Goal: Task Accomplishment & Management: Manage account settings

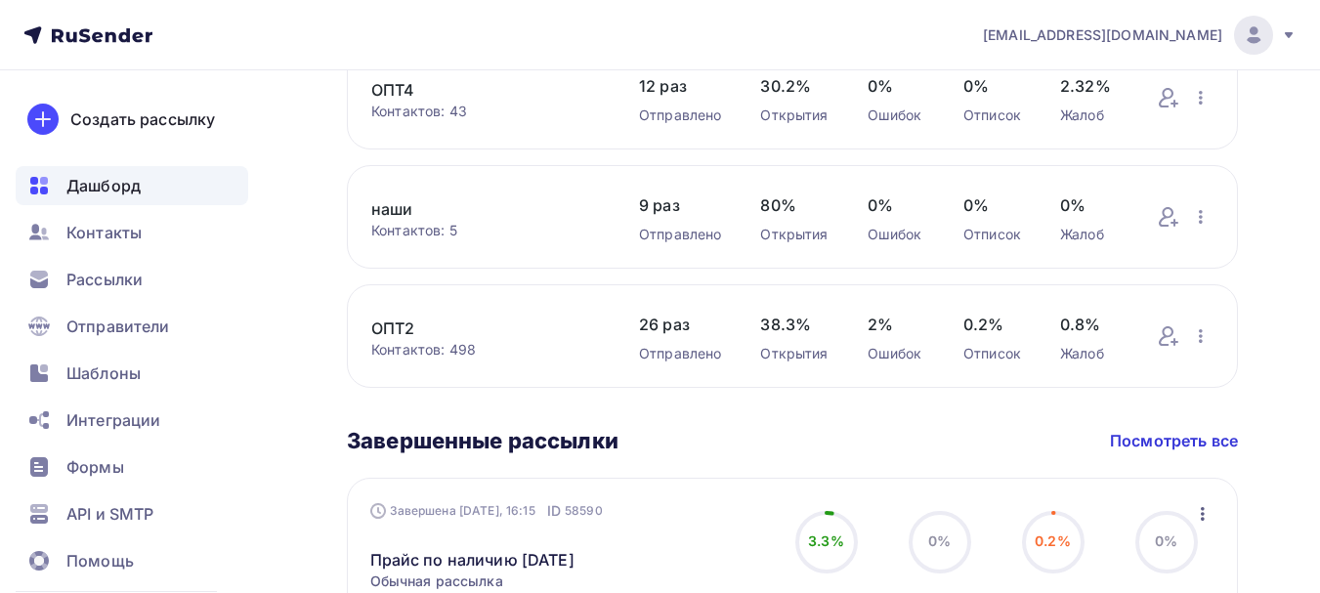
scroll to position [1075, 0]
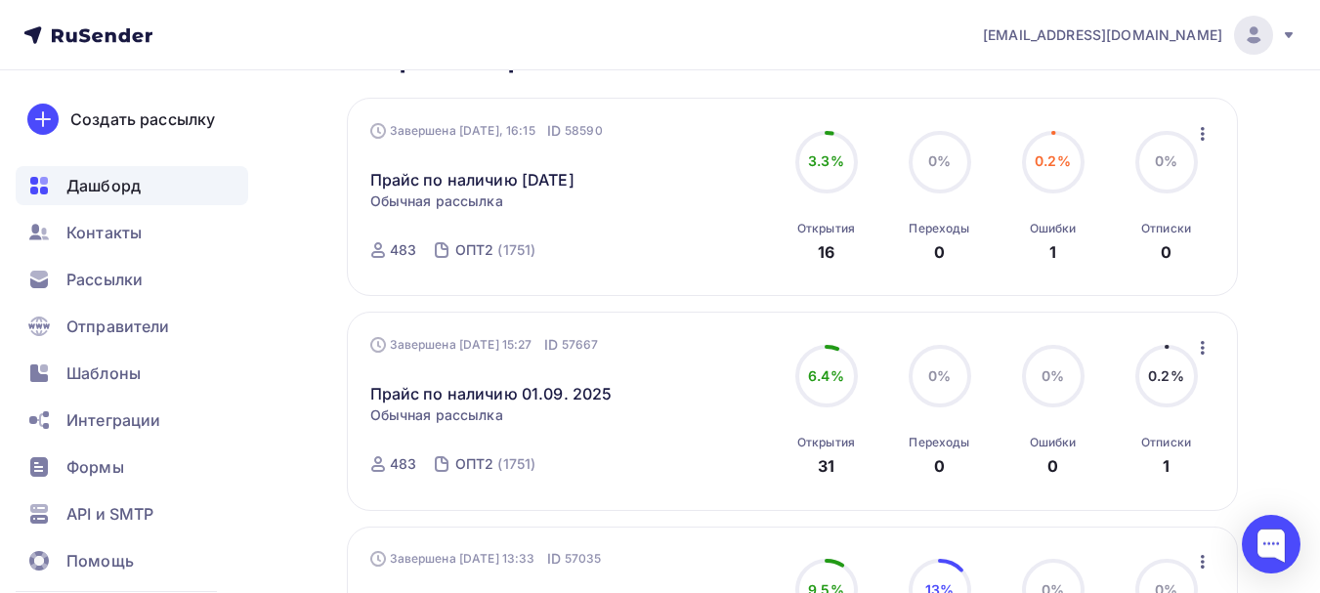
scroll to position [1172, 0]
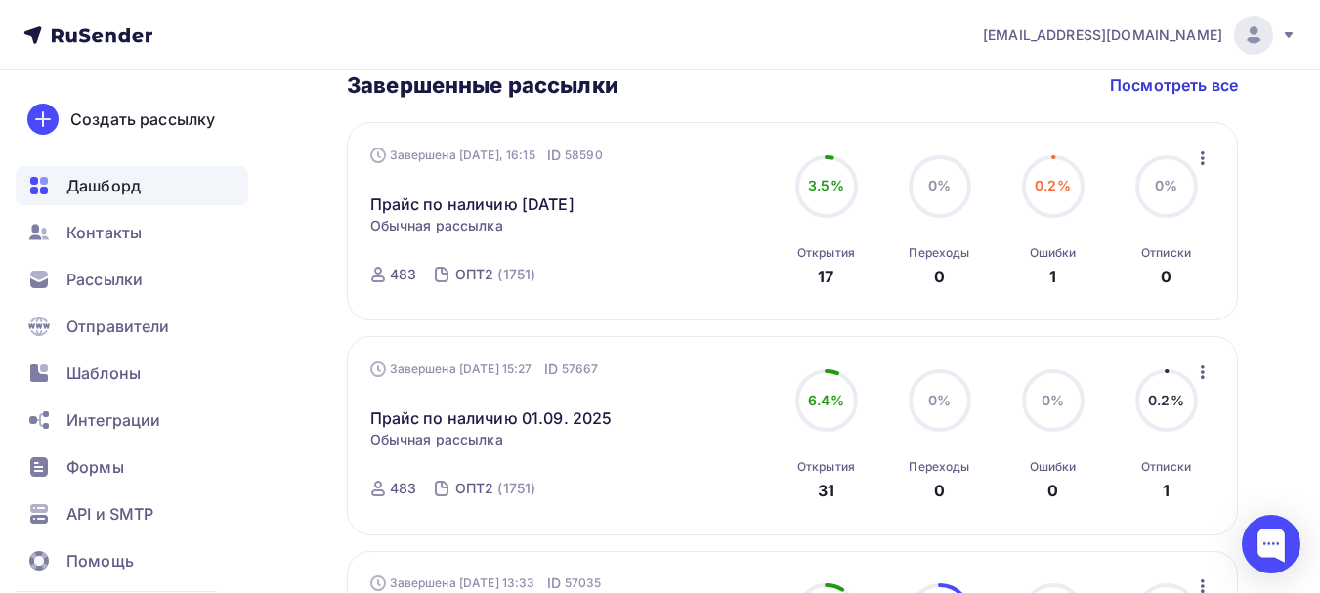
scroll to position [1172, 0]
